Goal: Task Accomplishment & Management: Use online tool/utility

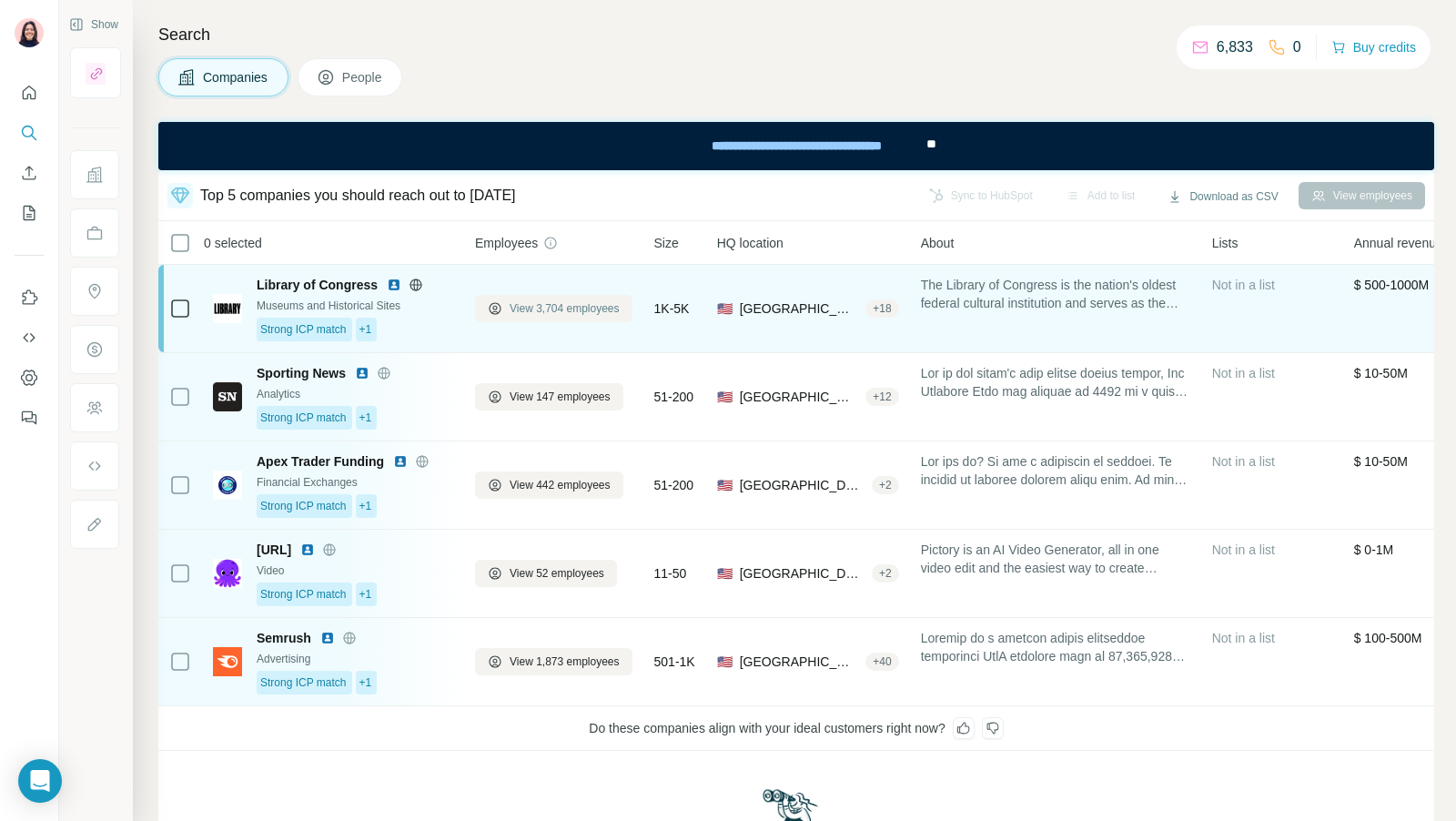
click at [573, 312] on span "View 3,704 employees" at bounding box center [564, 308] width 110 height 16
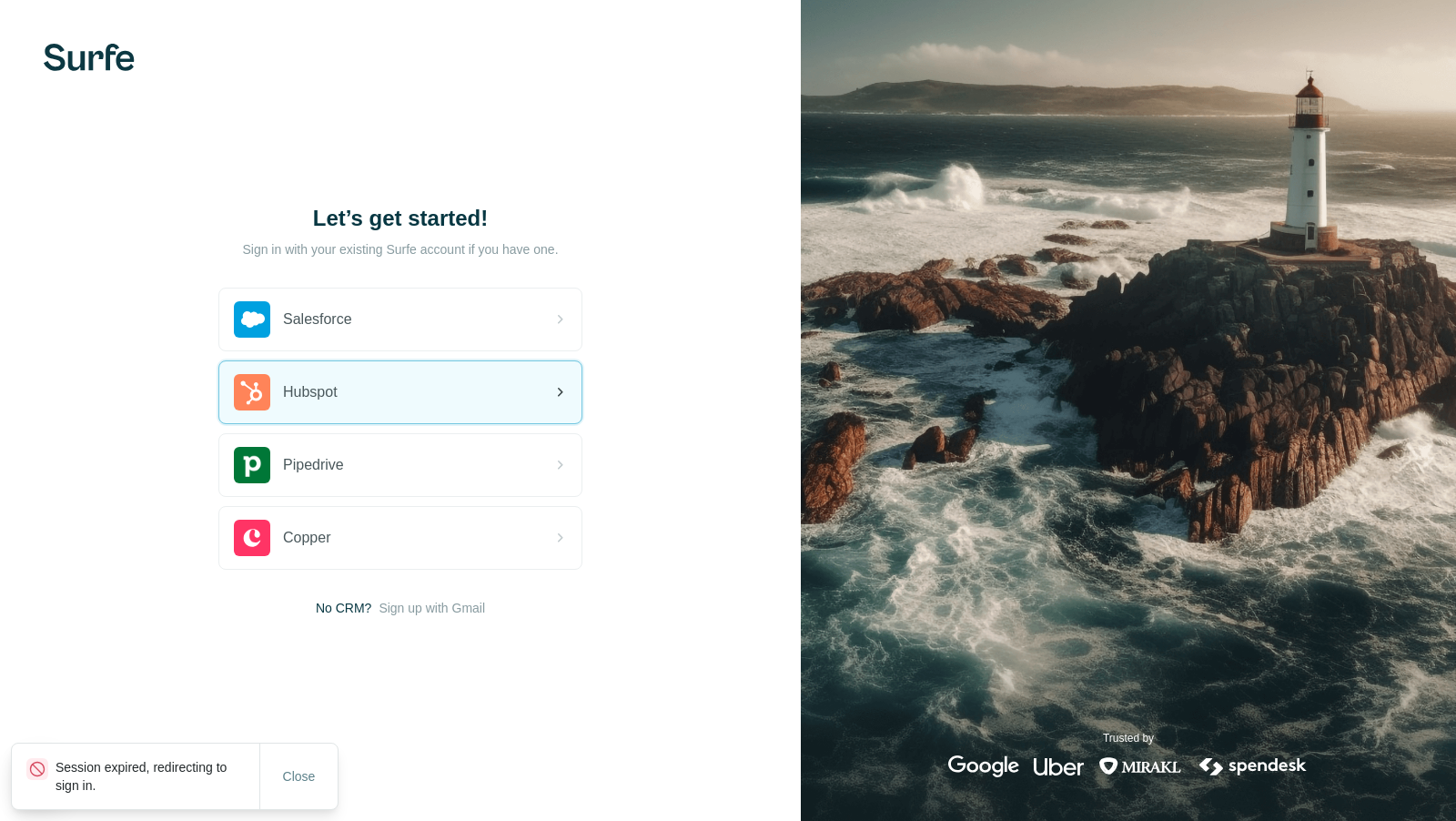
click at [372, 391] on div "Hubspot" at bounding box center [400, 392] width 362 height 62
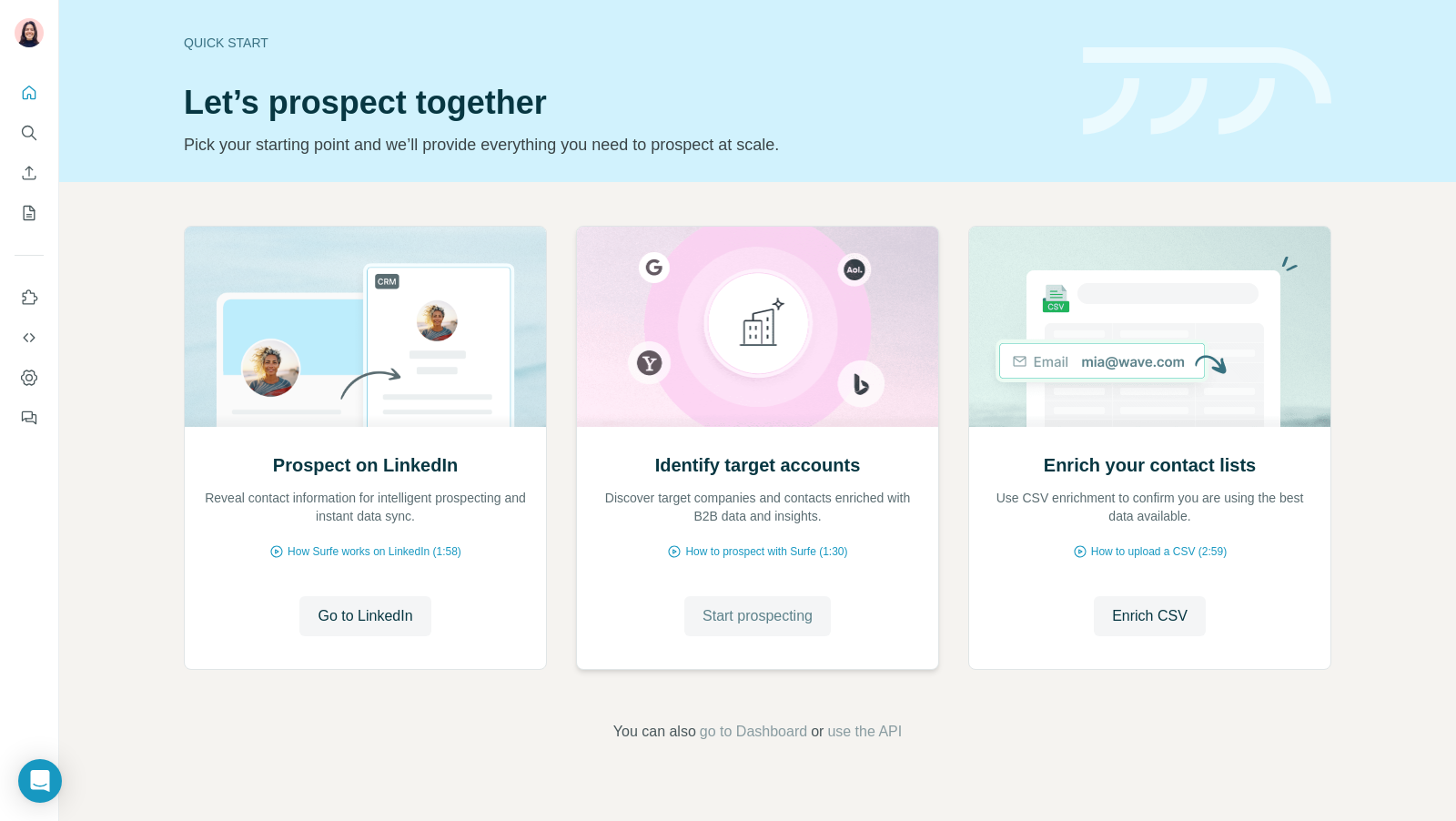
click at [760, 601] on button "Start prospecting" at bounding box center [757, 616] width 146 height 40
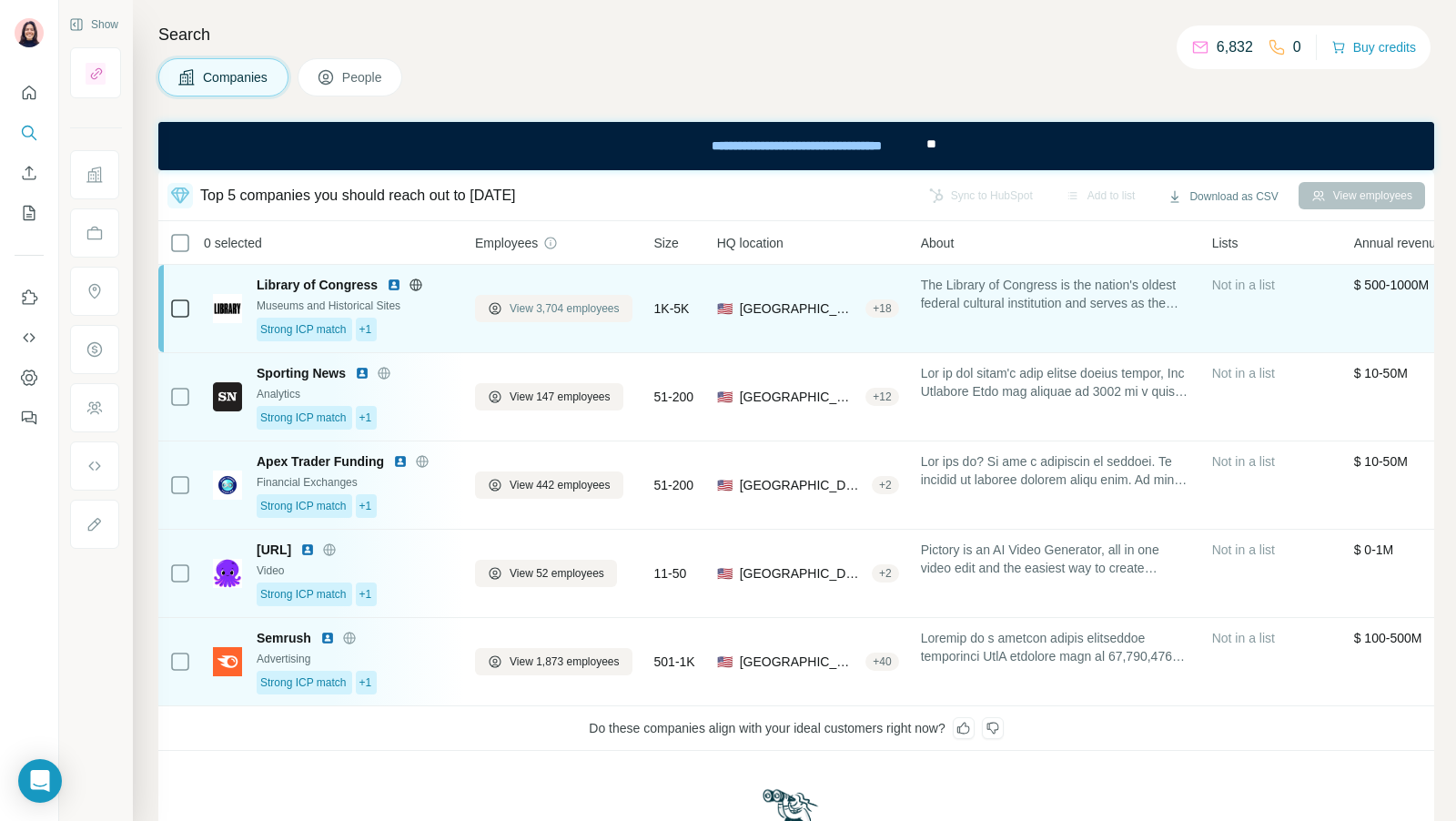
click at [522, 303] on span "View 3,704 employees" at bounding box center [564, 308] width 110 height 16
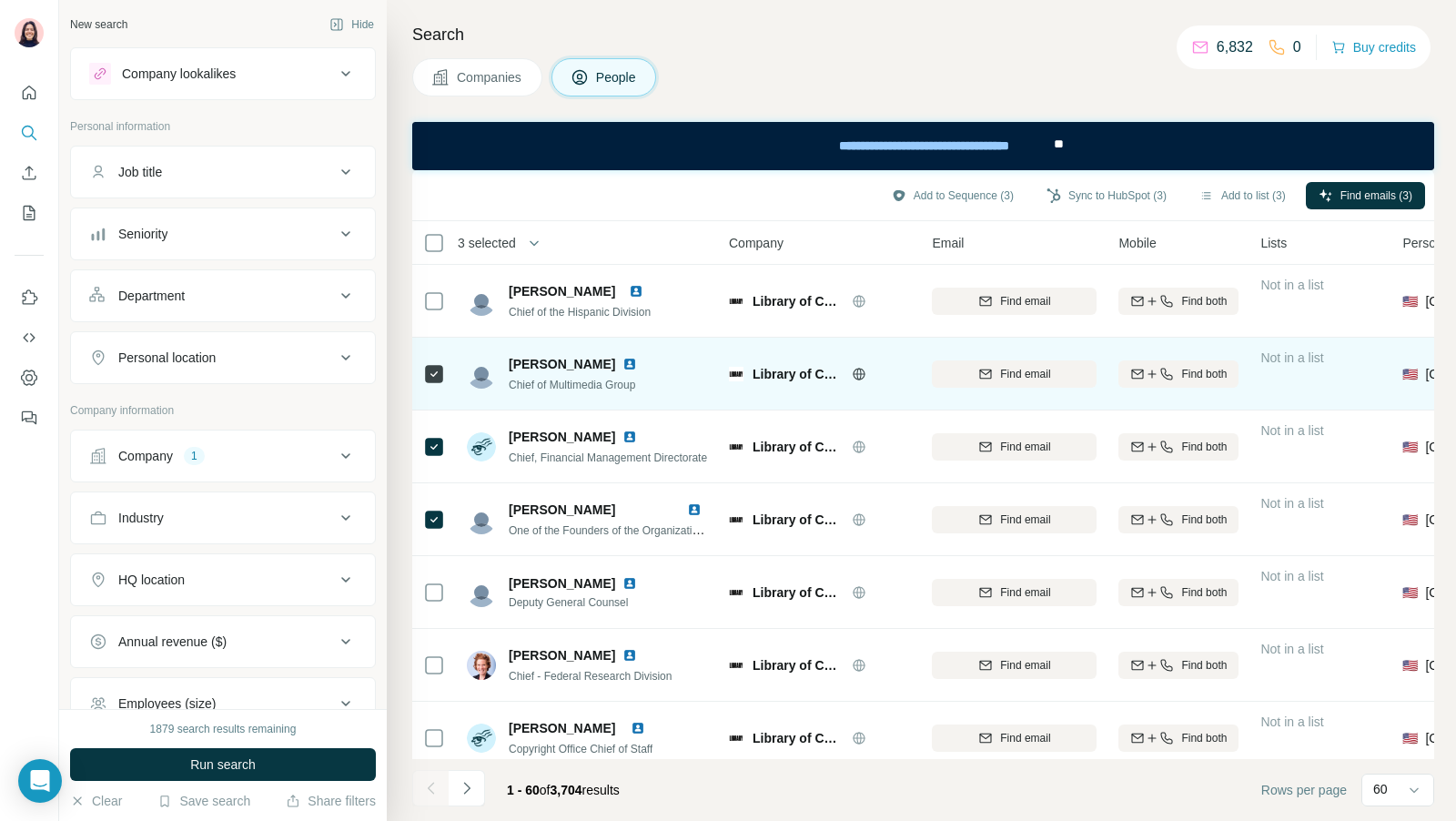
click at [602, 365] on div "Thomas Nauer" at bounding box center [576, 364] width 135 height 18
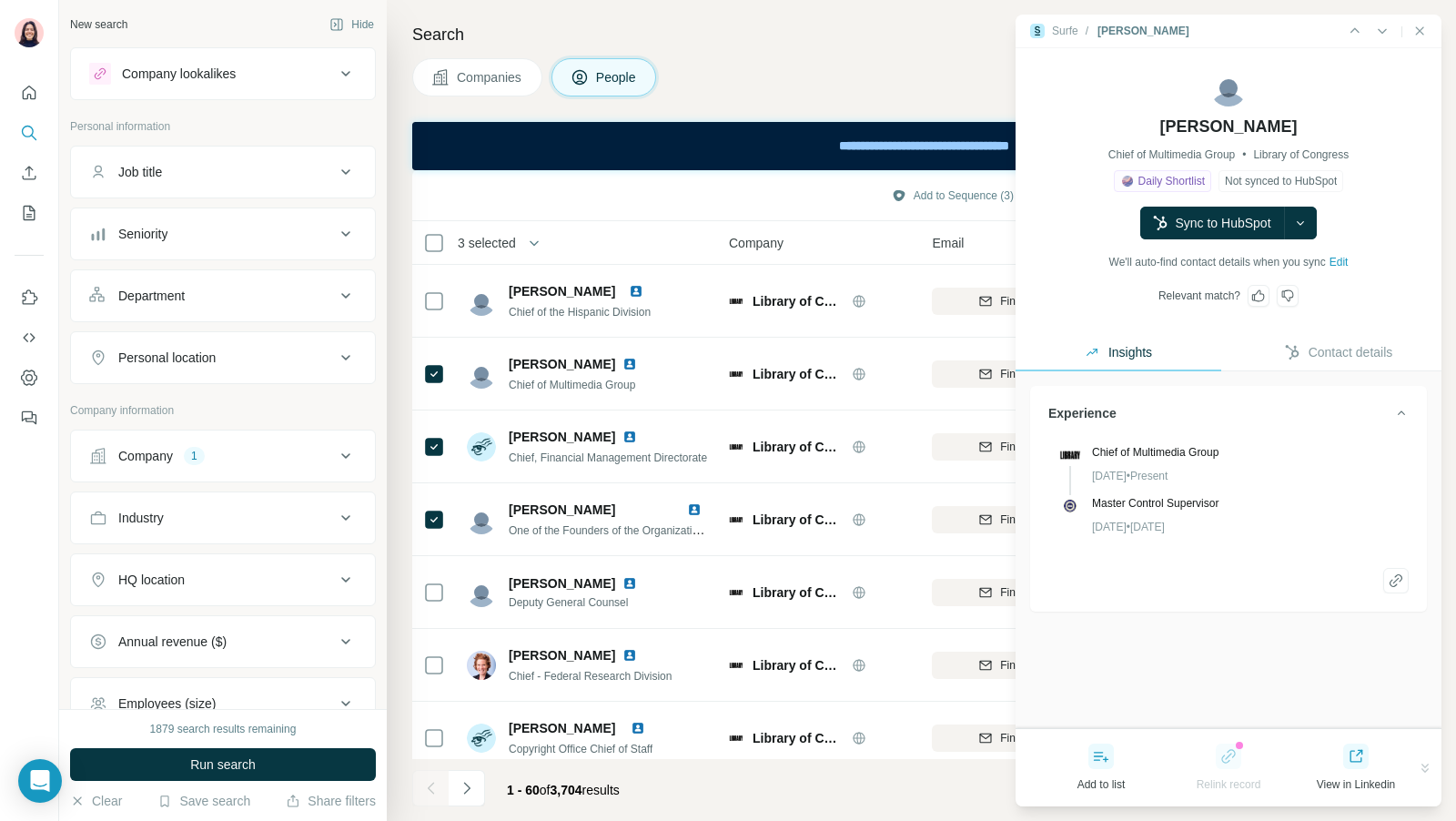
click at [1351, 341] on button "Contact details" at bounding box center [1339, 352] width 206 height 37
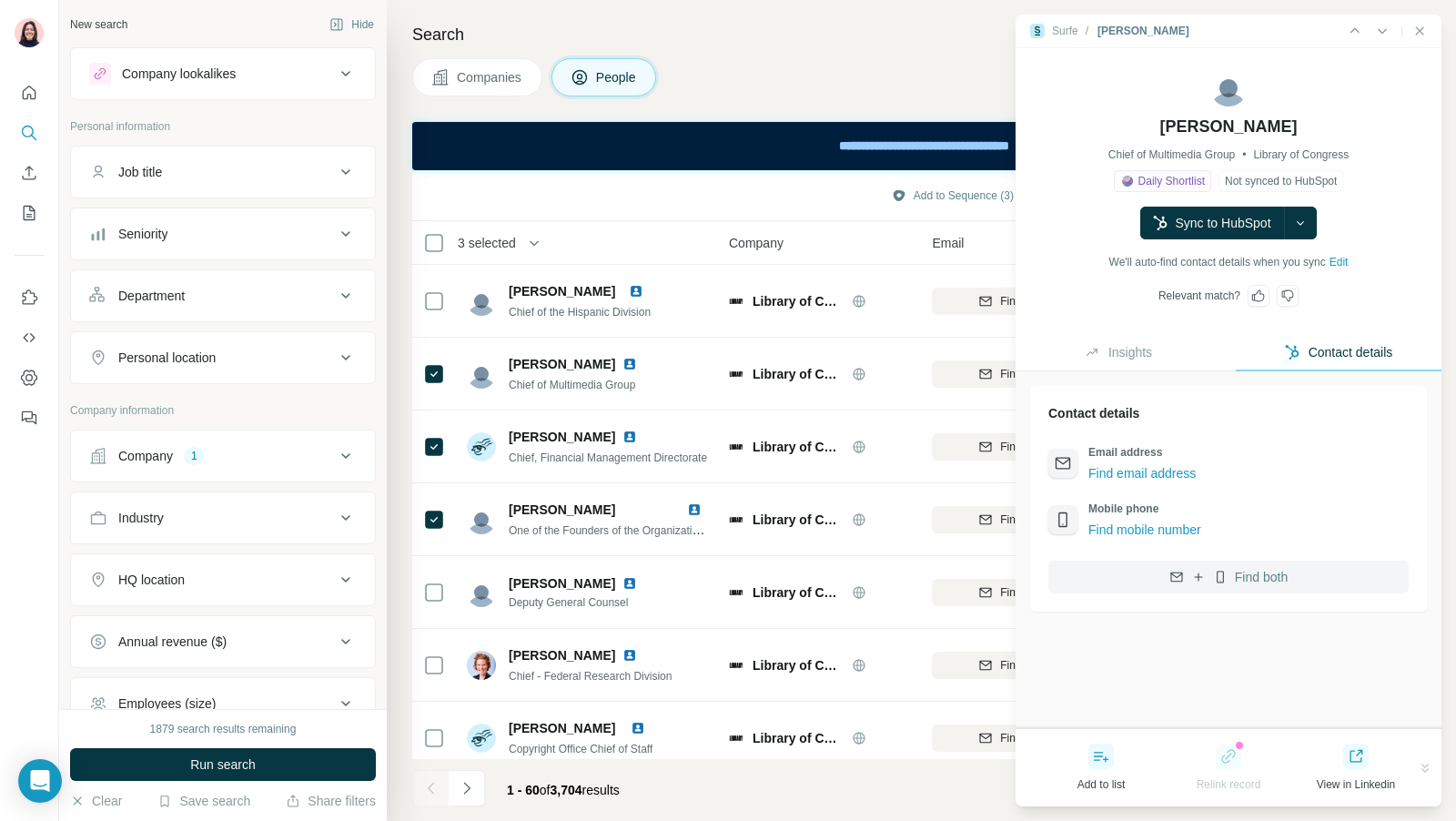
click at [1174, 569] on icon "button" at bounding box center [1176, 576] width 15 height 15
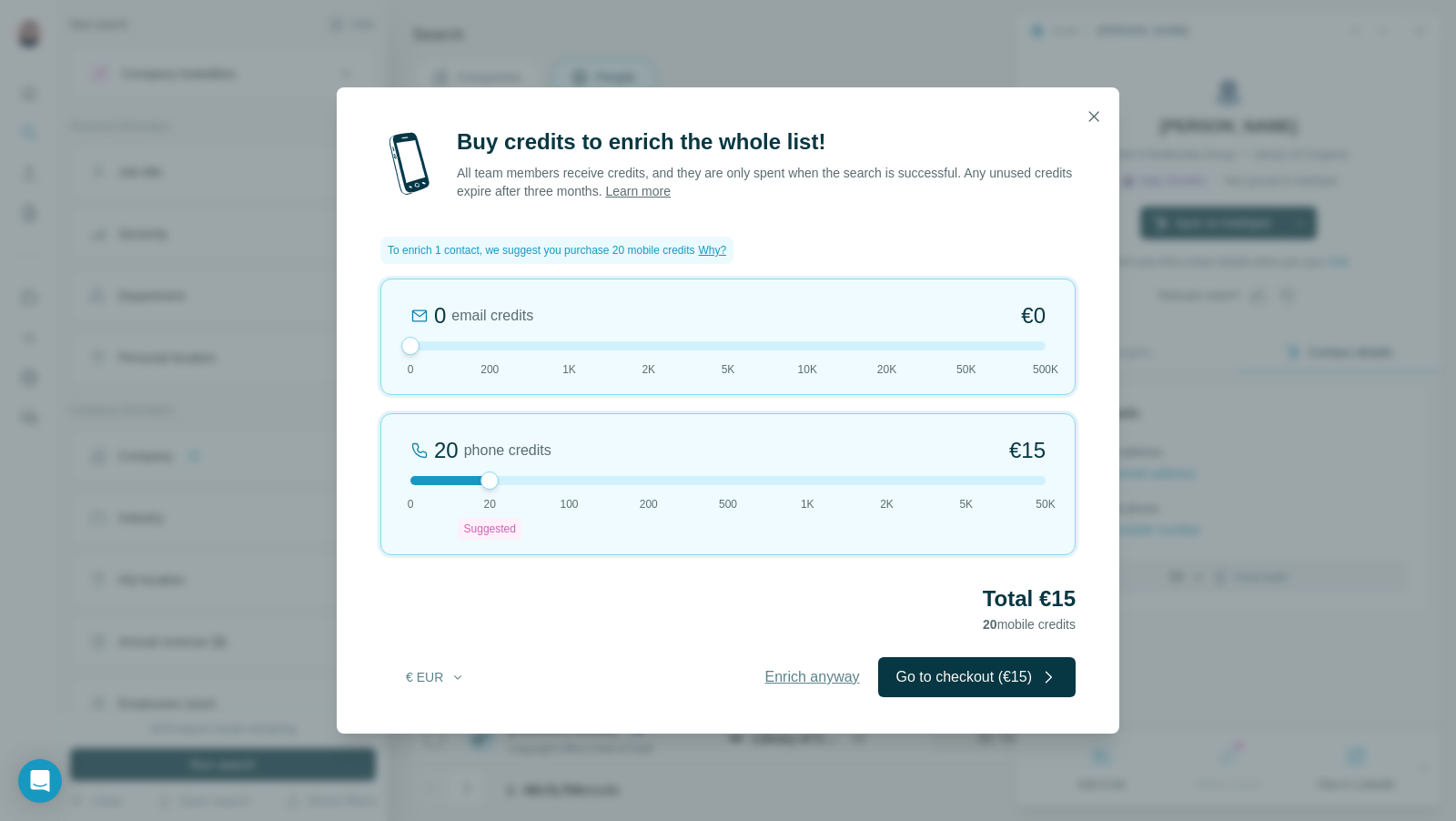
click at [806, 668] on span "Enrich anyway" at bounding box center [812, 677] width 95 height 22
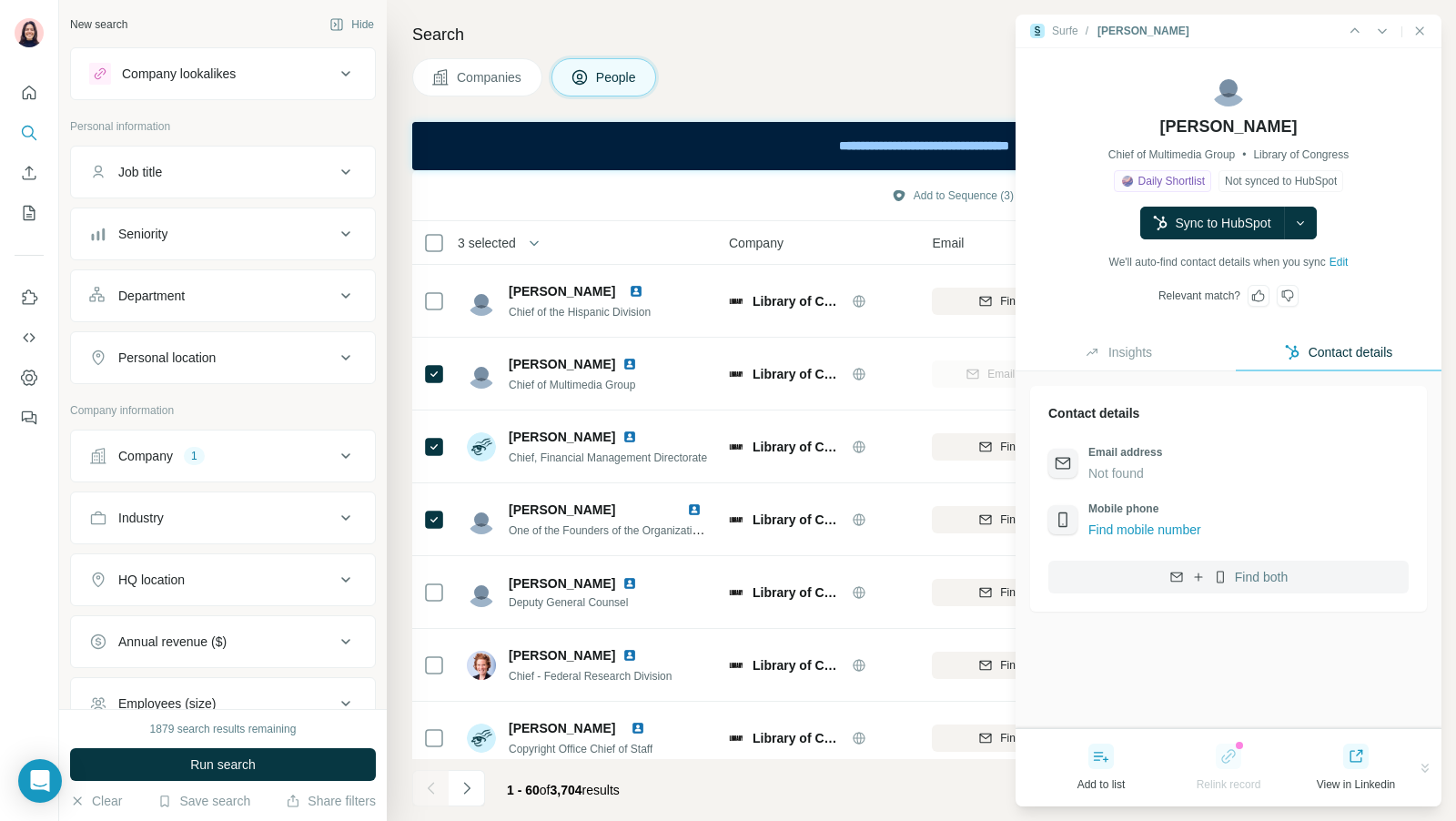
click at [1101, 755] on icon at bounding box center [1100, 756] width 13 height 10
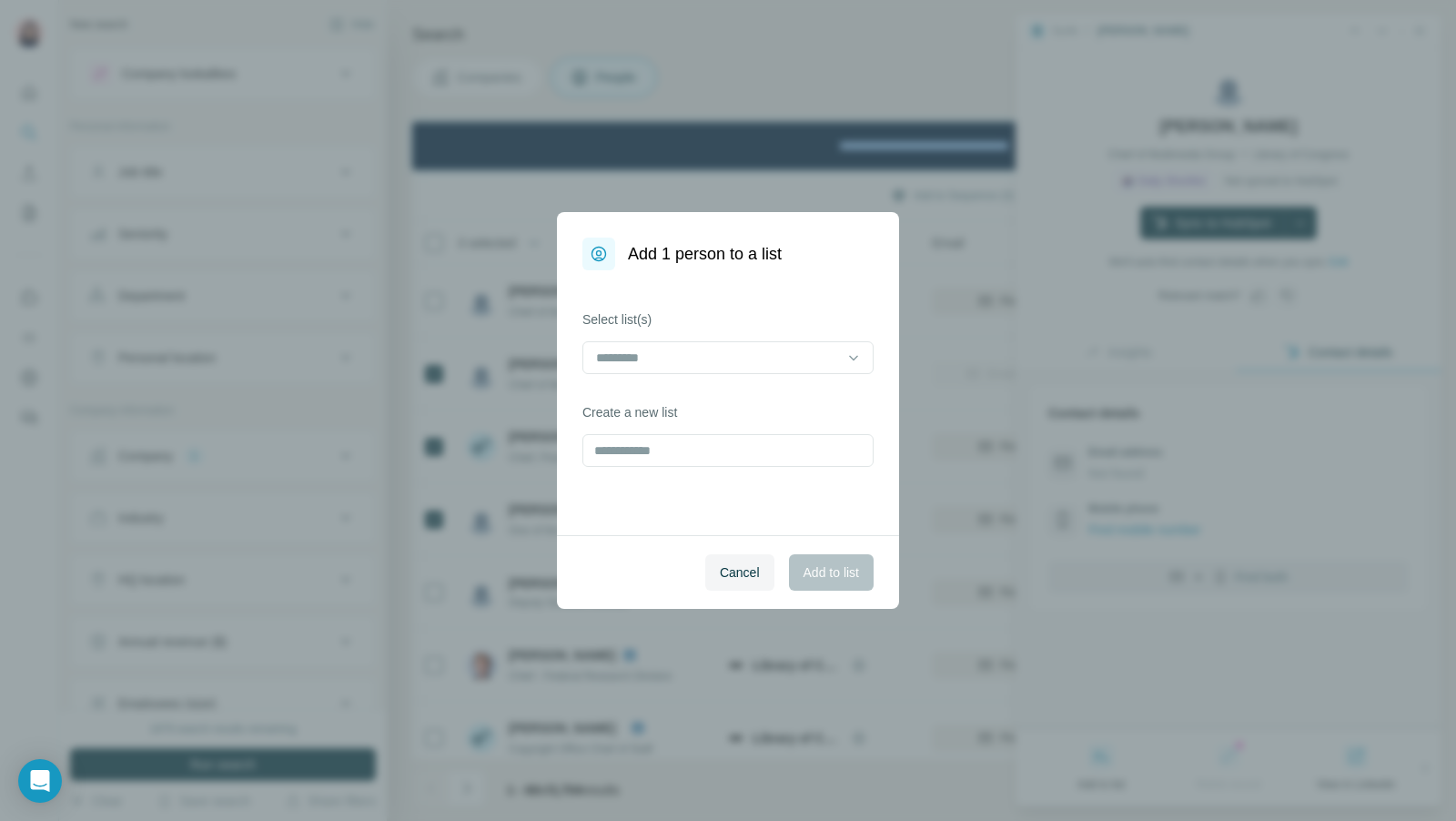
click at [735, 332] on div "Select list(s)" at bounding box center [728, 342] width 292 height 64
click at [737, 352] on input at bounding box center [717, 357] width 246 height 20
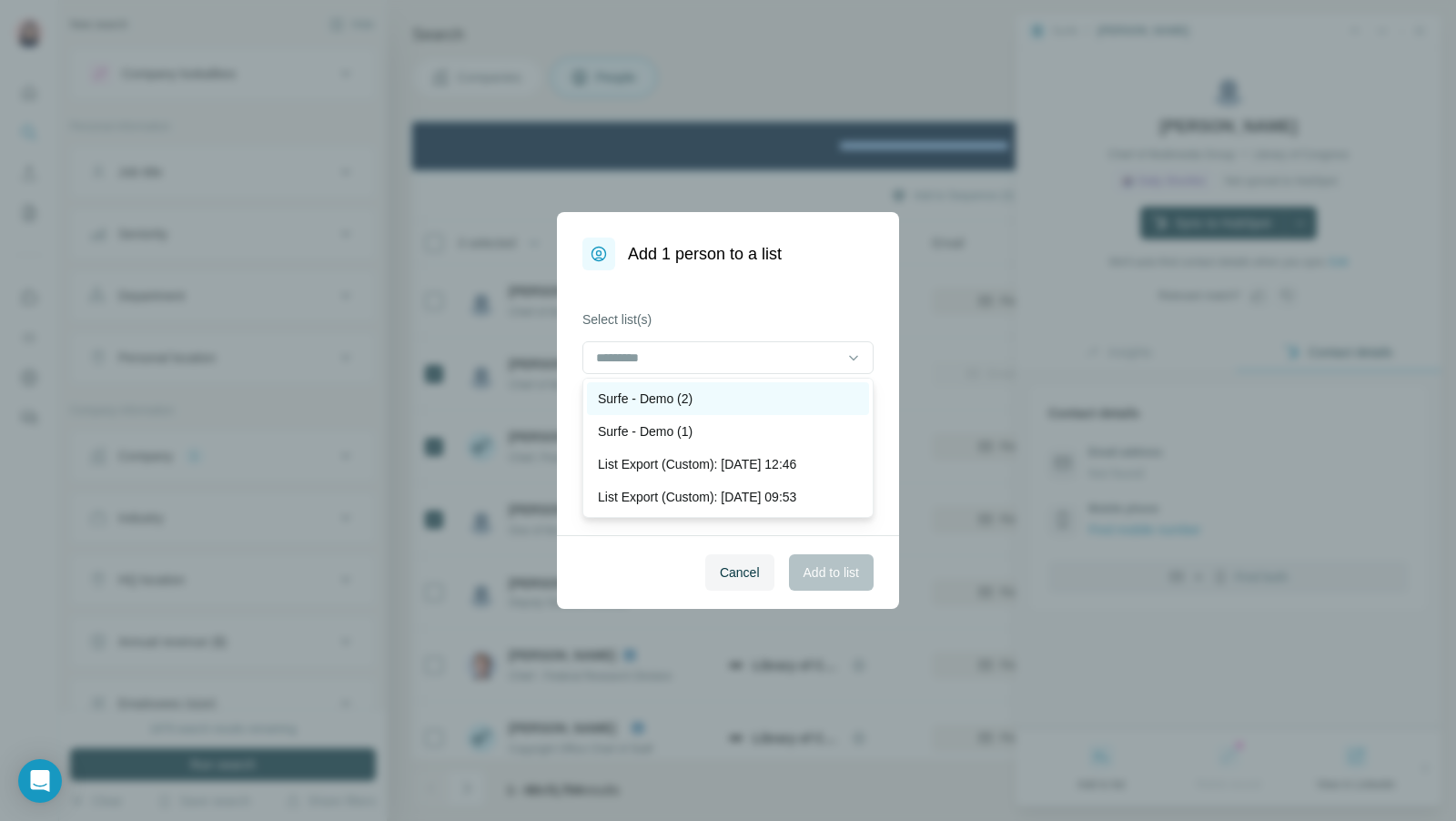
click at [690, 394] on p "Surfe - Demo (2)" at bounding box center [645, 398] width 95 height 18
click at [846, 564] on span "Add to list" at bounding box center [831, 572] width 56 height 18
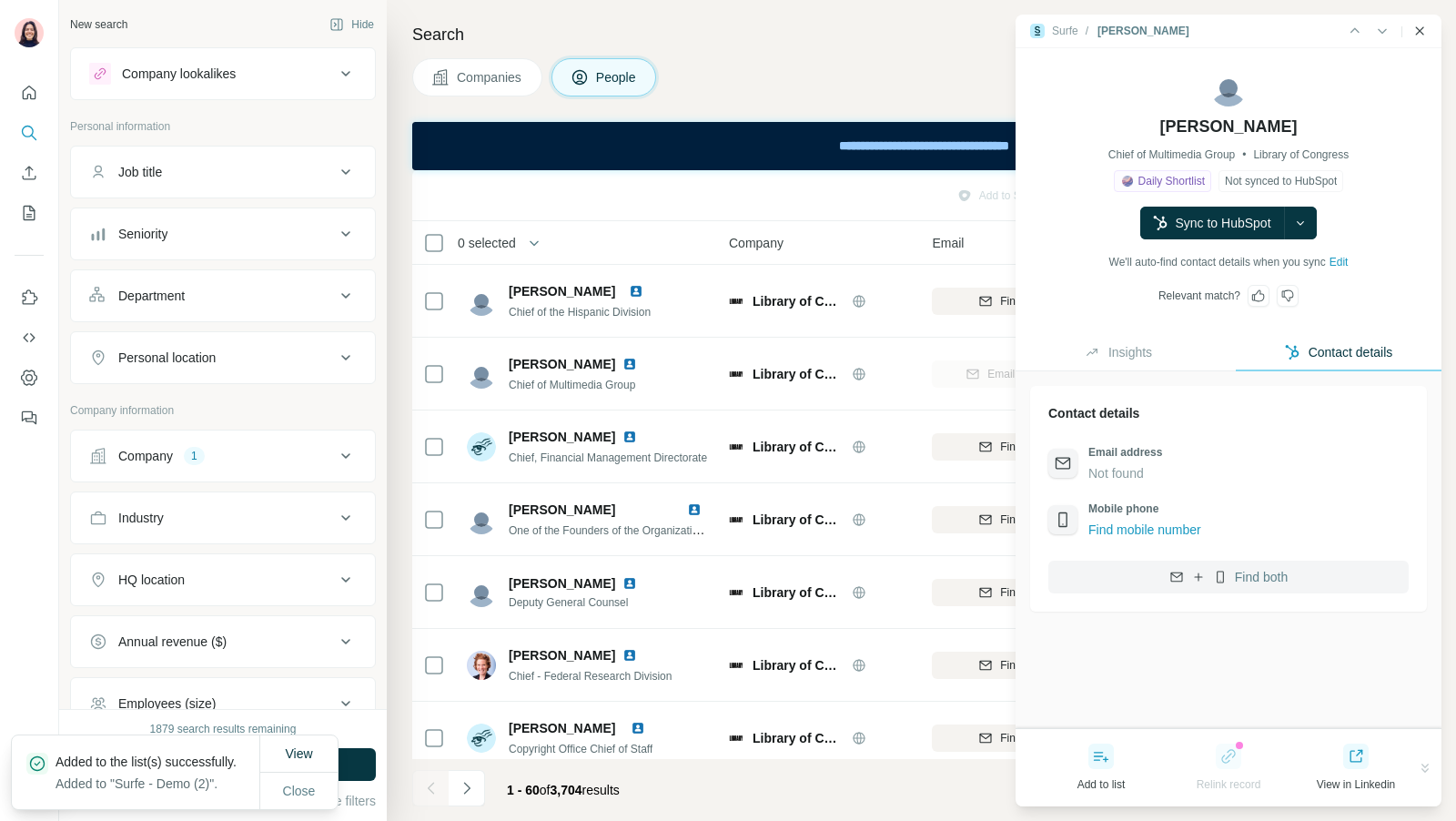
click at [1423, 32] on icon "Close side panel" at bounding box center [1419, 31] width 15 height 15
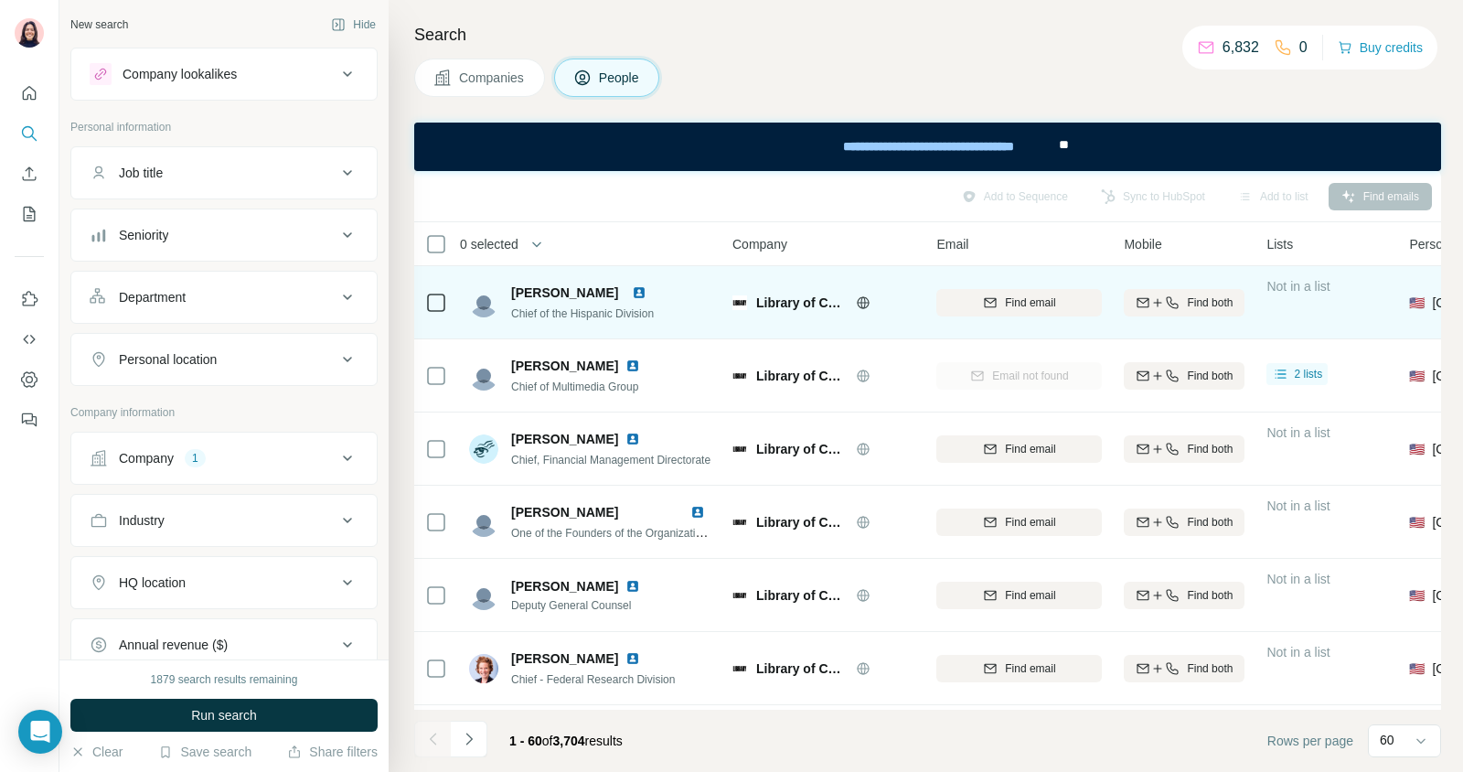
click at [601, 310] on span "Chief of the Hispanic Division" at bounding box center [582, 313] width 143 height 13
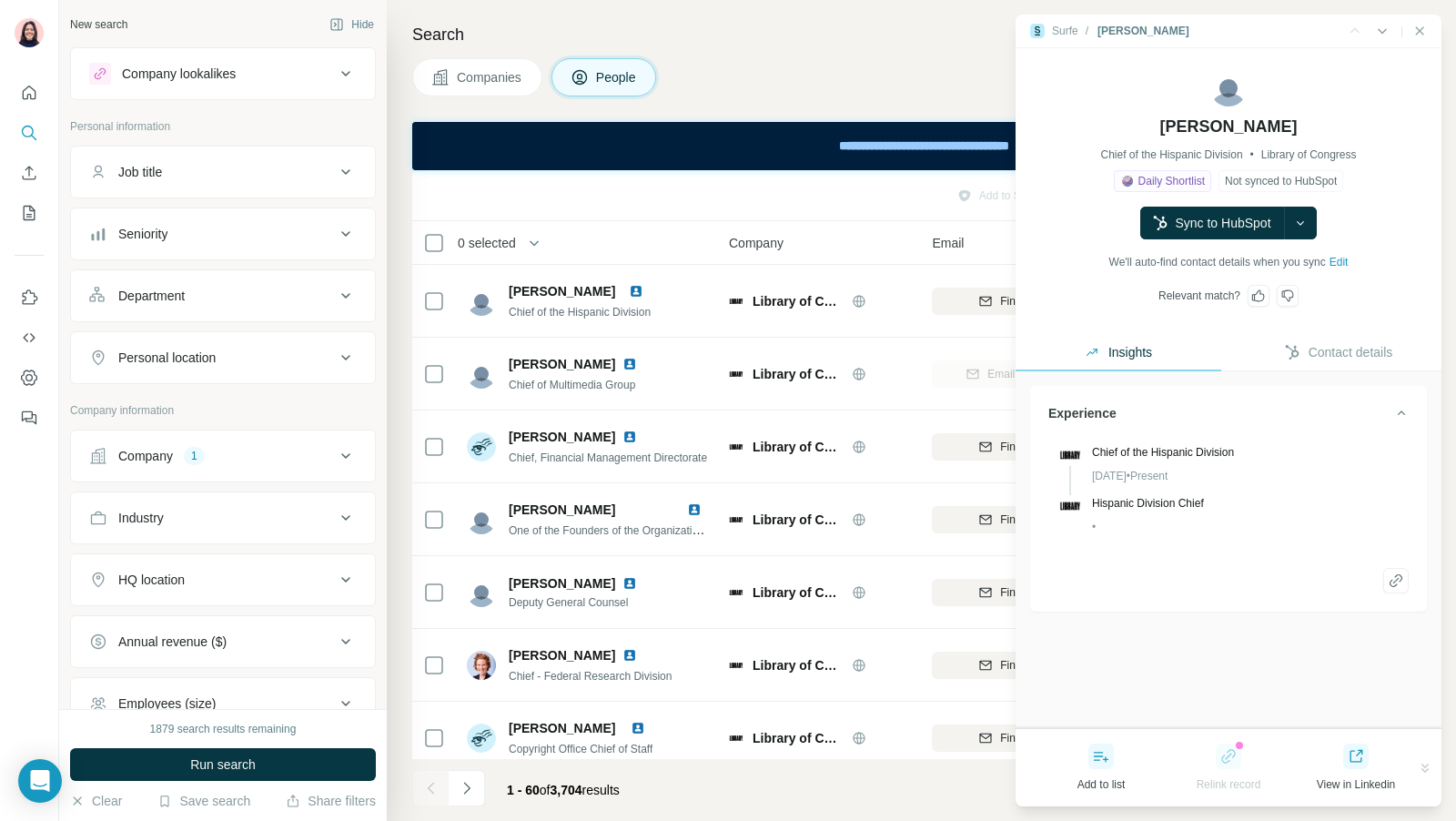
scroll to position [314, 0]
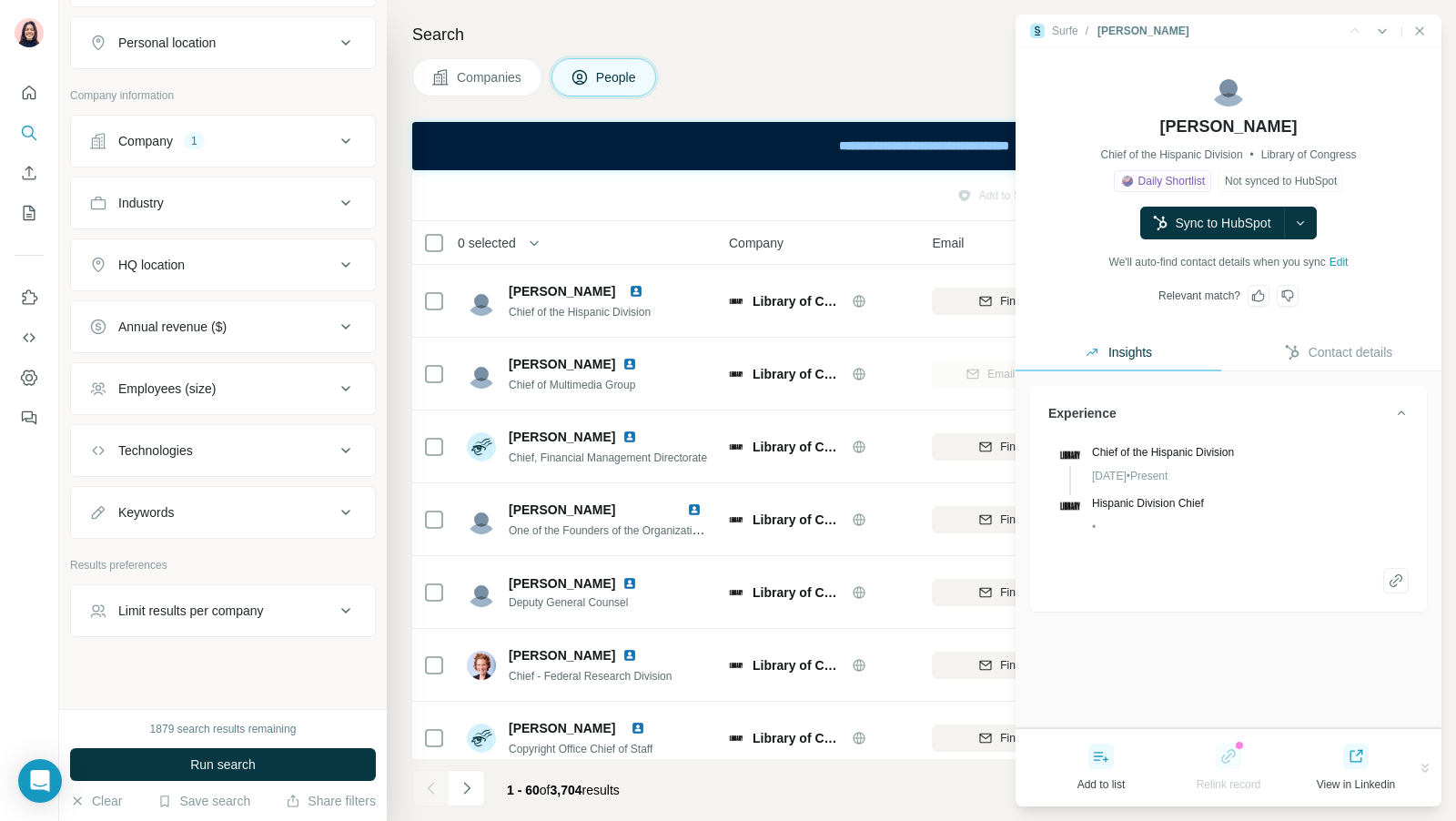
click at [219, 473] on ul "Company 1 Industry HQ location Annual revenue ($) Employees (size) Technologies…" at bounding box center [222, 326] width 306 height 424
click at [219, 504] on div "Keywords" at bounding box center [212, 513] width 246 height 18
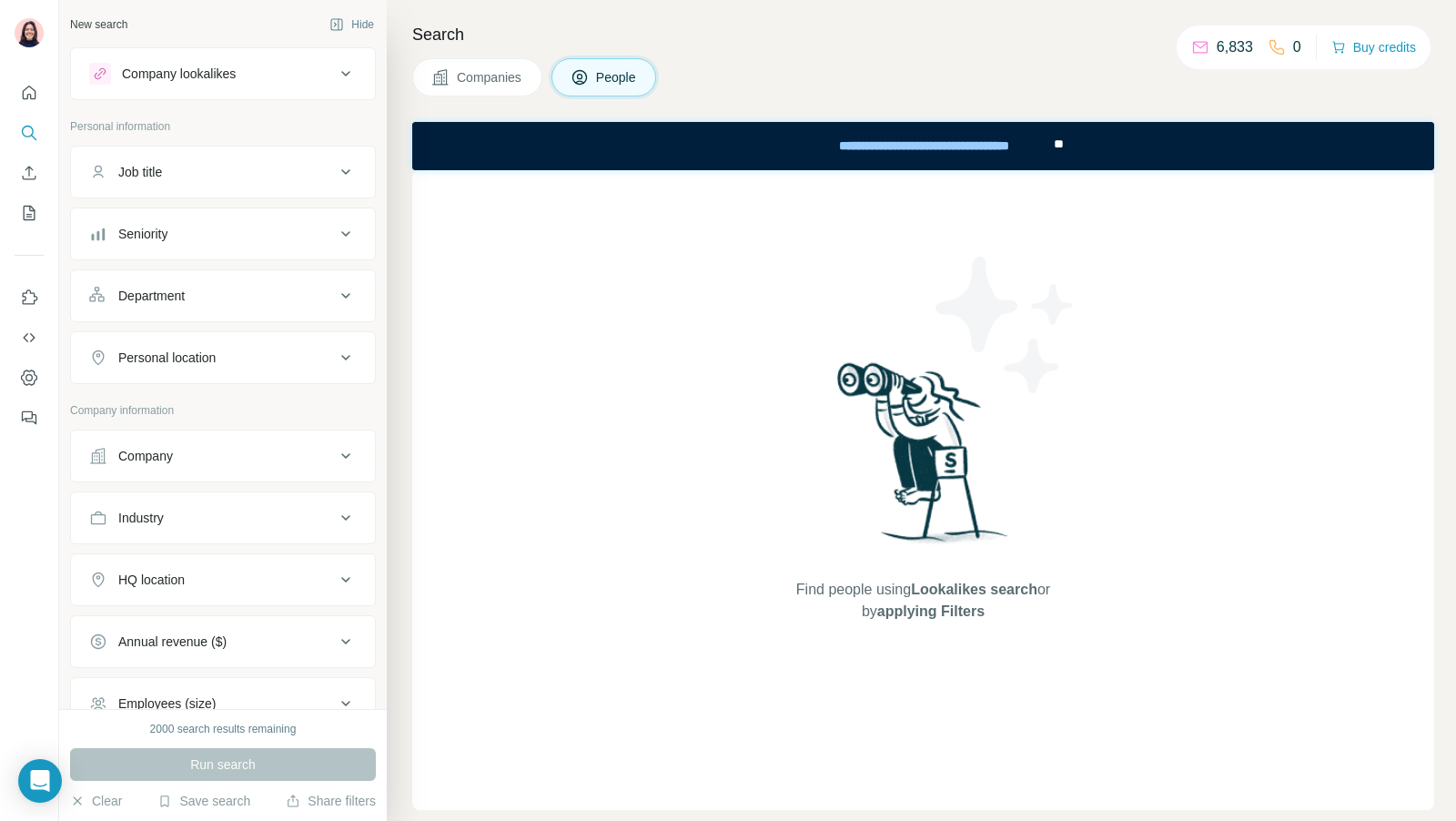
scroll to position [314, 0]
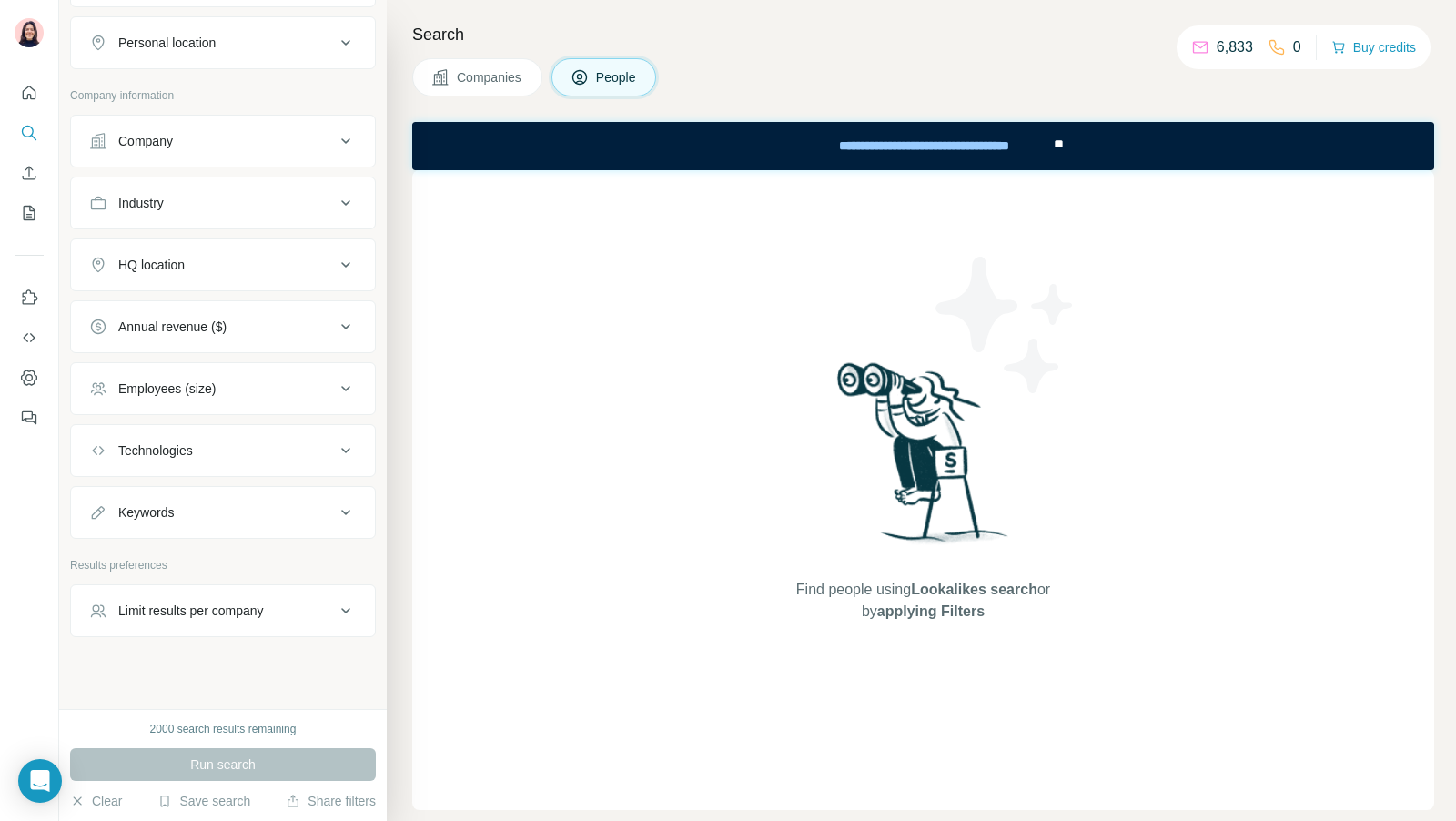
click at [258, 508] on div "Keywords" at bounding box center [212, 513] width 246 height 18
